Goal: Communication & Community: Share content

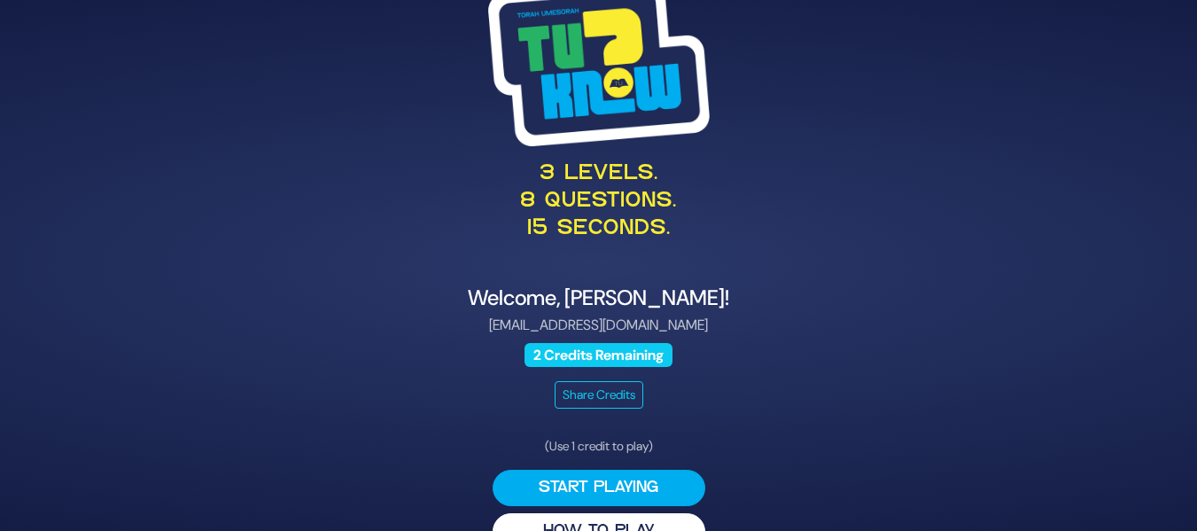
scroll to position [40, 0]
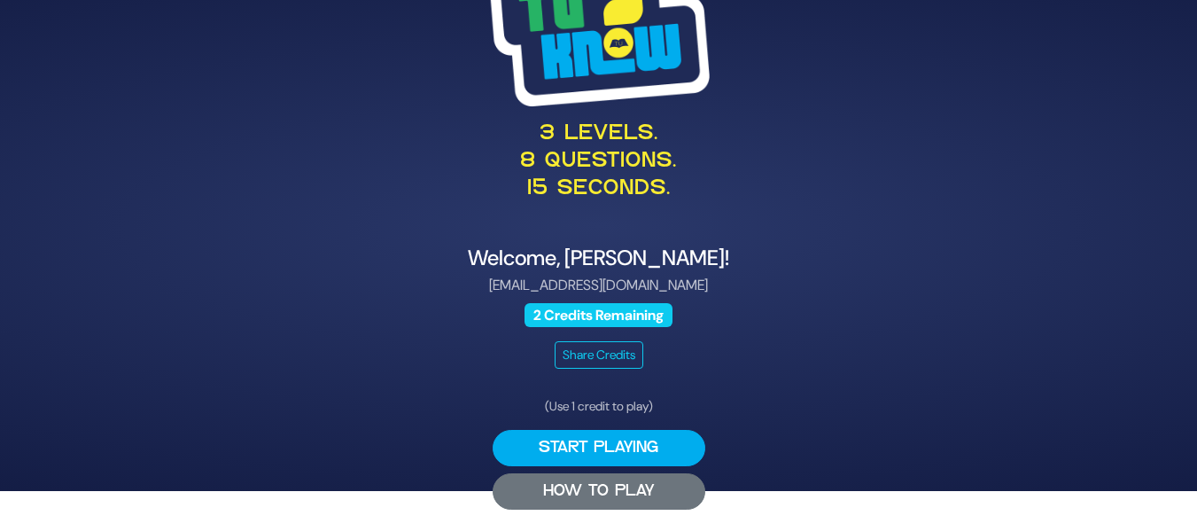
click at [655, 508] on button "HOW TO PLAY" at bounding box center [598, 491] width 213 height 36
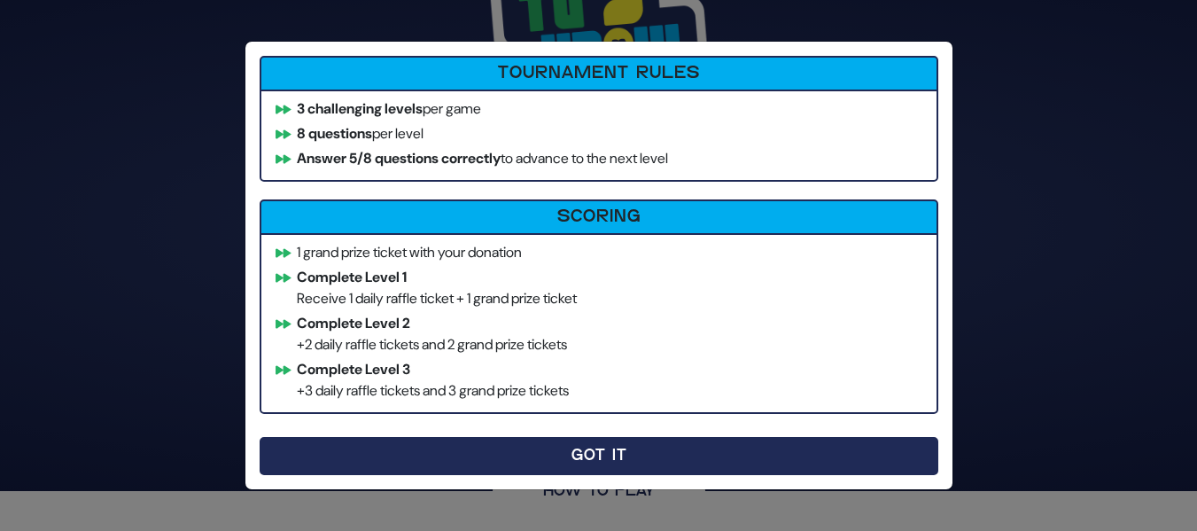
click at [660, 455] on button "Got It" at bounding box center [599, 456] width 678 height 38
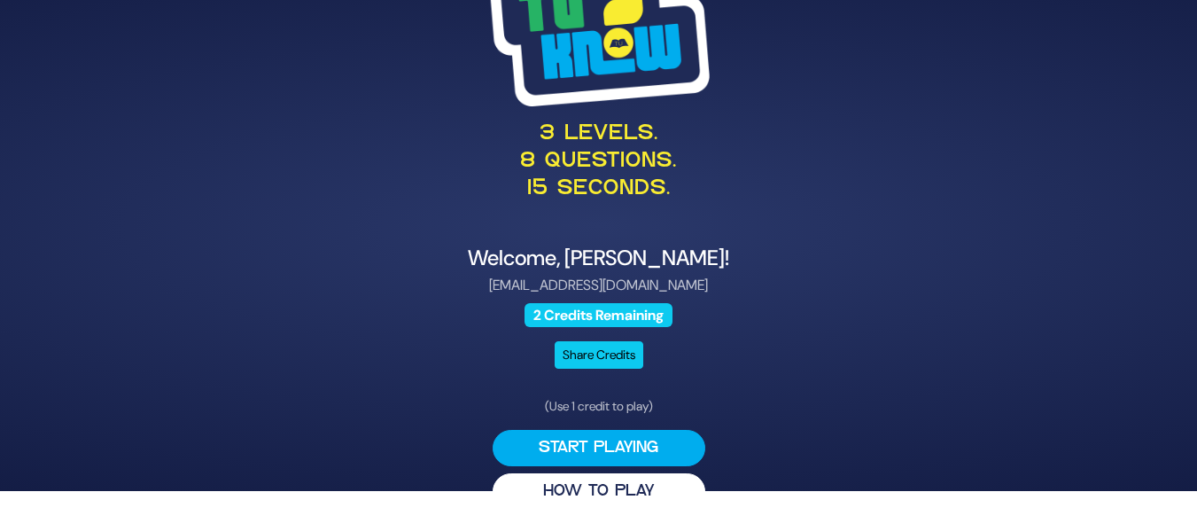
click at [593, 357] on button "Share Credits" at bounding box center [598, 354] width 89 height 27
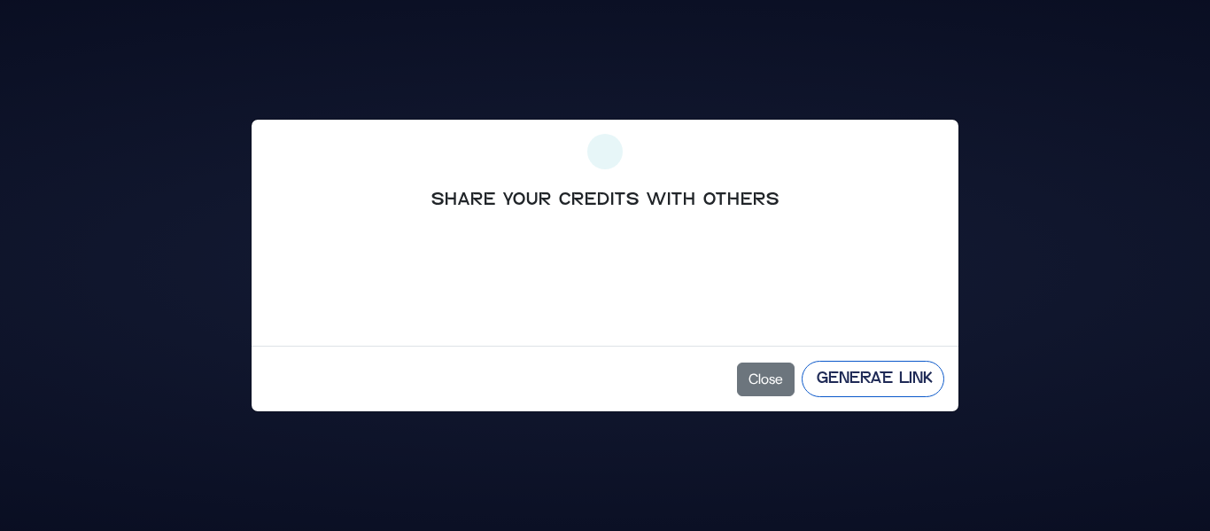
click at [854, 390] on button "Generate Link" at bounding box center [873, 378] width 143 height 36
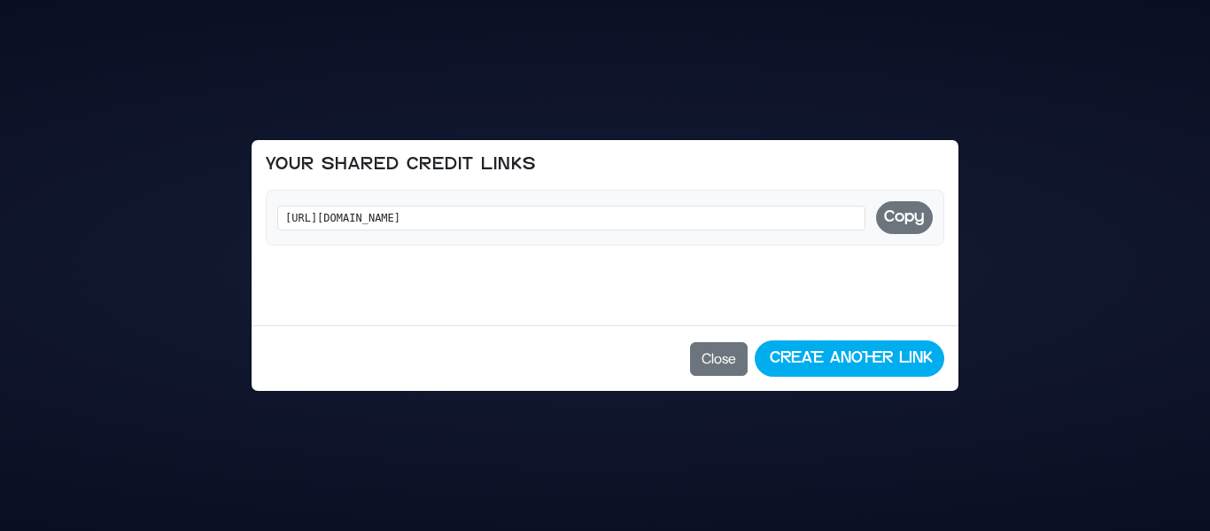
click at [908, 217] on button "Copy" at bounding box center [904, 217] width 57 height 33
click at [702, 356] on button "Close" at bounding box center [719, 359] width 58 height 34
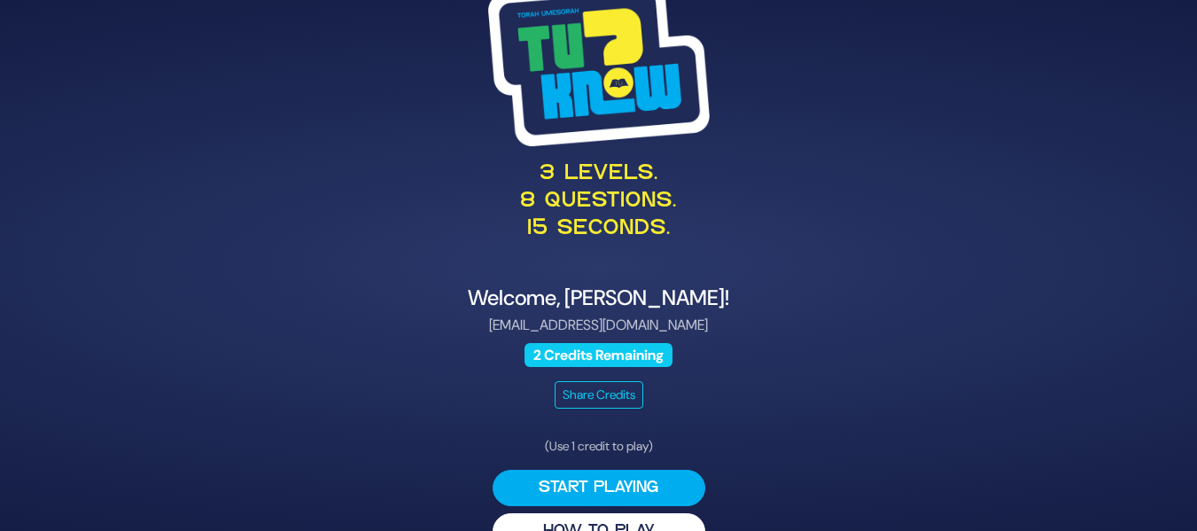
scroll to position [40, 0]
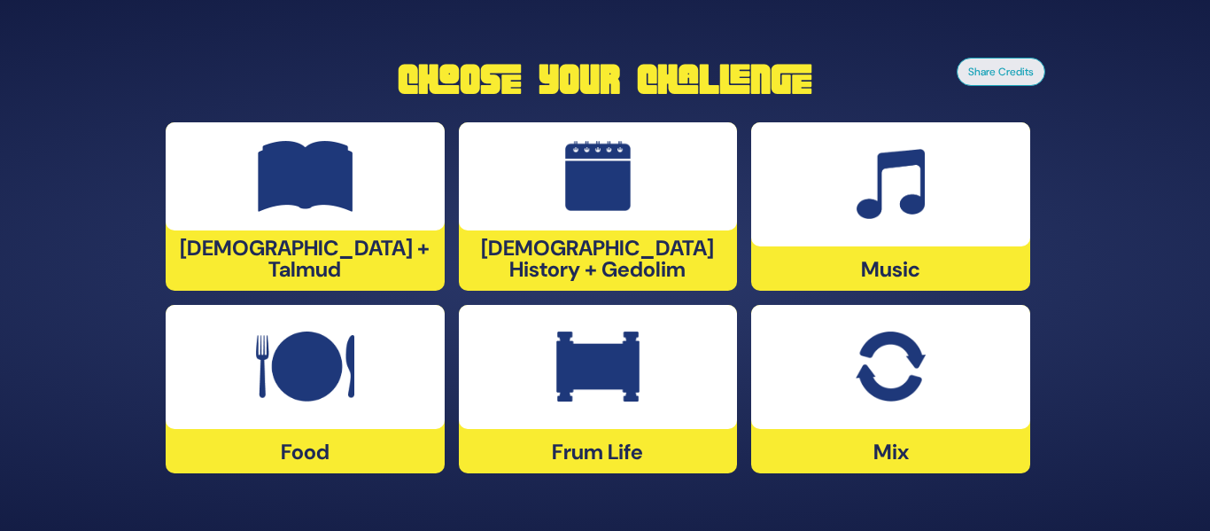
click at [644, 157] on div at bounding box center [598, 176] width 279 height 108
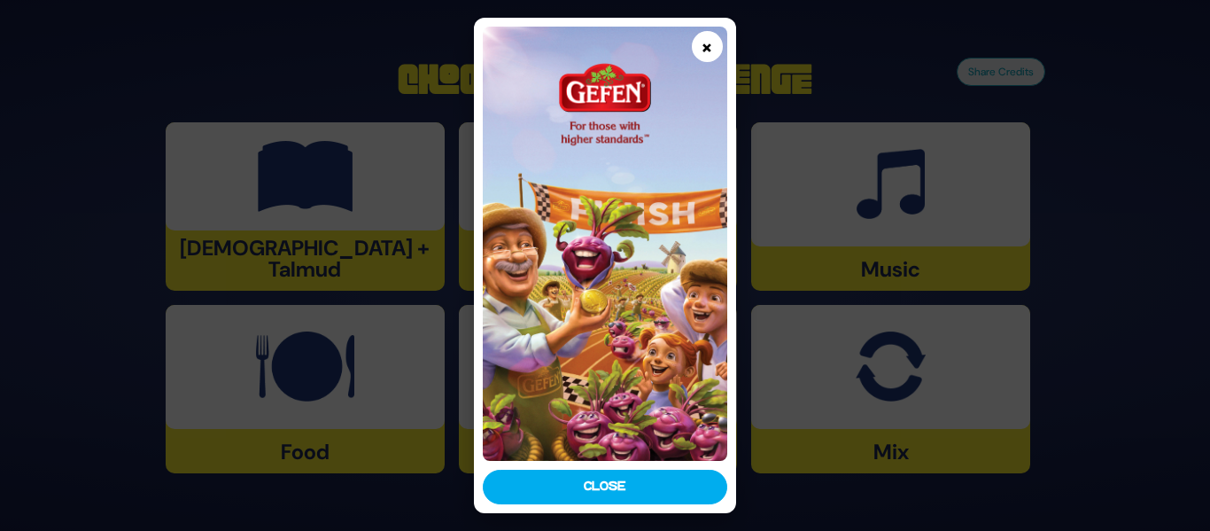
click at [721, 47] on button "×" at bounding box center [707, 46] width 31 height 31
